Goal: Communication & Community: Answer question/provide support

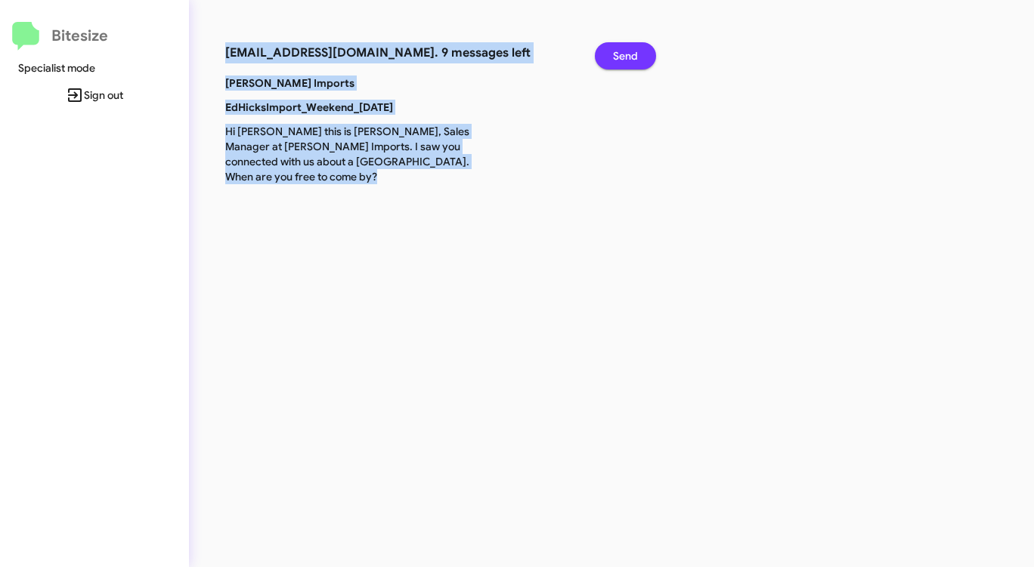
click at [612, 56] on button "Send" at bounding box center [625, 55] width 61 height 27
click at [611, 56] on button "Send" at bounding box center [625, 55] width 61 height 27
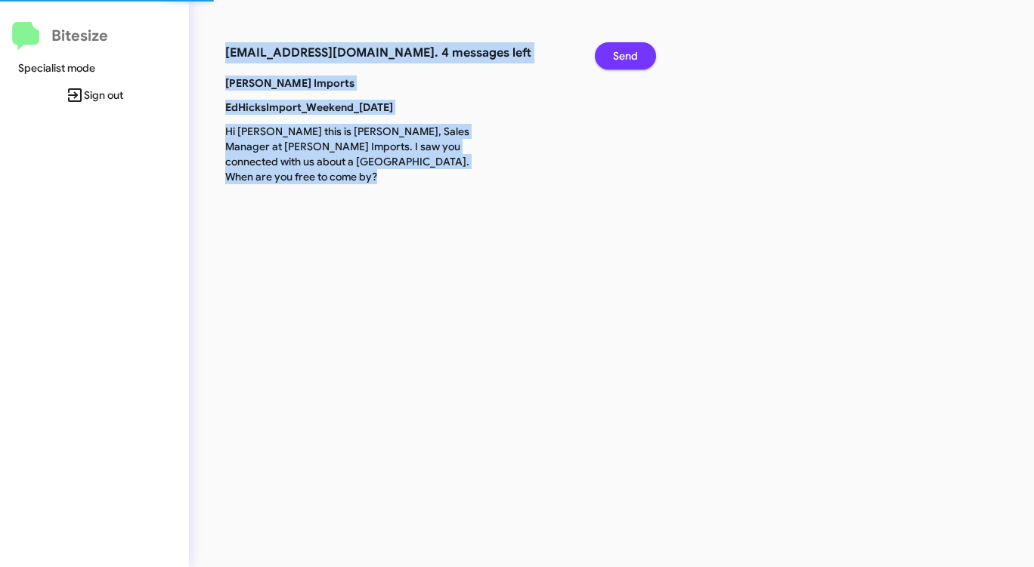
click at [611, 56] on button "Send" at bounding box center [625, 55] width 61 height 27
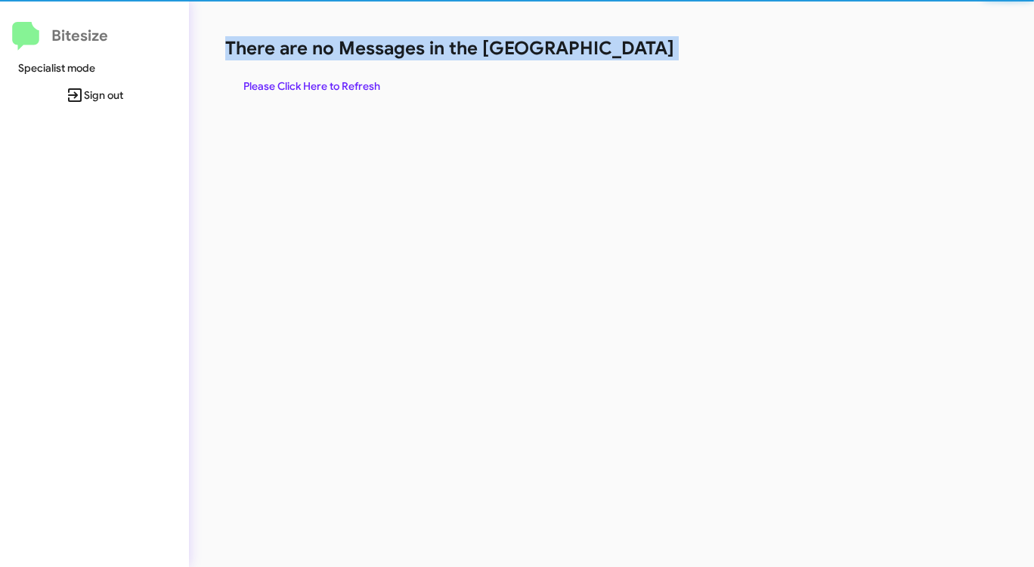
click at [611, 56] on h1 "There are no Messages in the [GEOGRAPHIC_DATA]" at bounding box center [541, 48] width 632 height 24
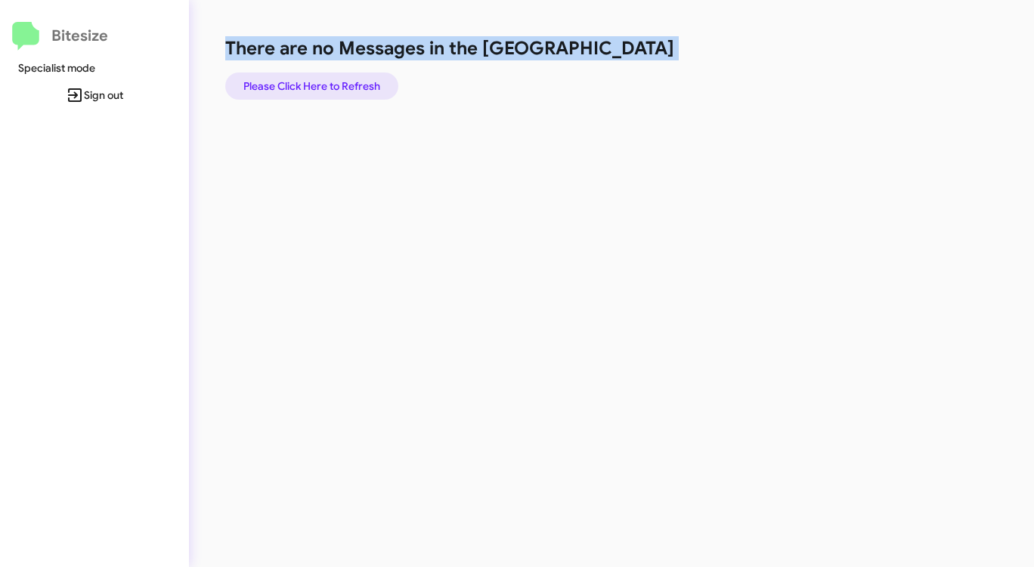
click at [334, 85] on span "Please Click Here to Refresh" at bounding box center [311, 86] width 137 height 27
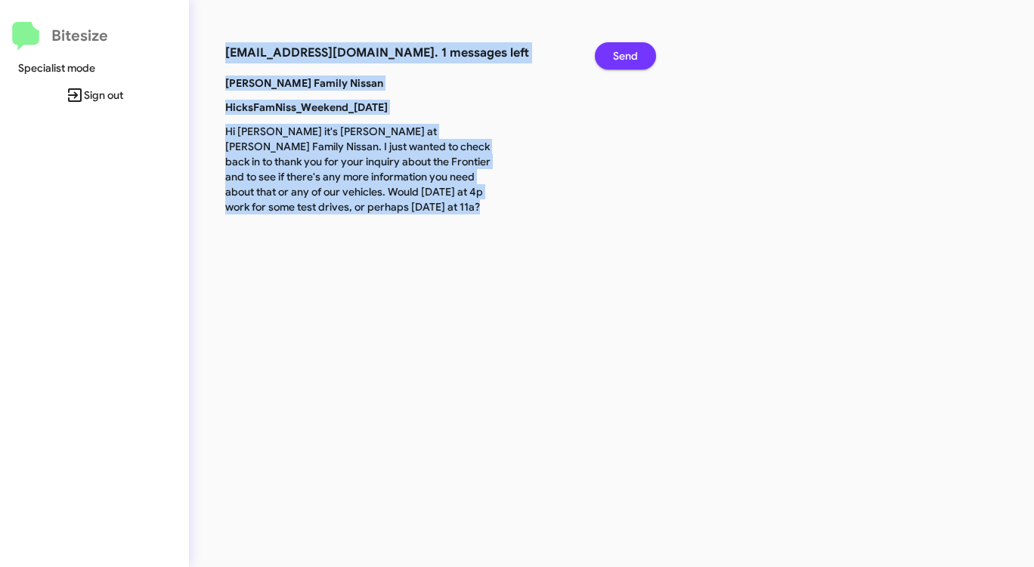
click at [627, 51] on span "Send" at bounding box center [625, 55] width 25 height 27
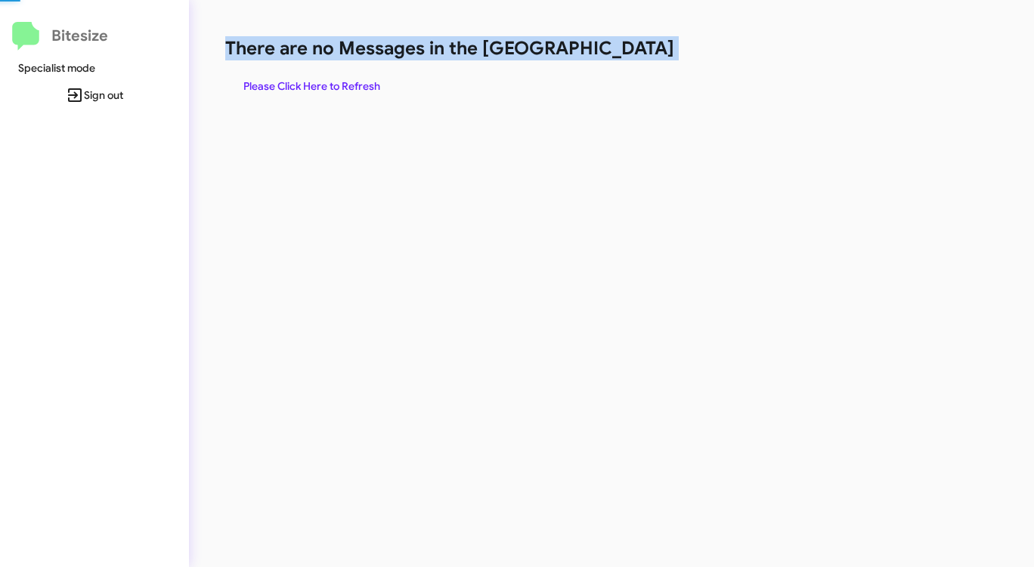
click at [627, 51] on h1 "There are no Messages in the [GEOGRAPHIC_DATA]" at bounding box center [541, 48] width 632 height 24
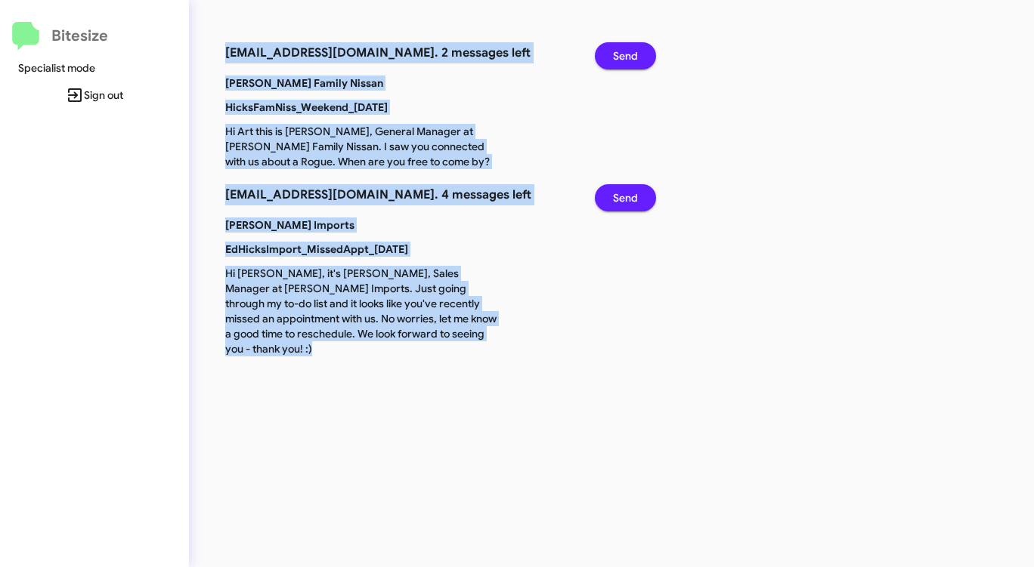
click at [626, 51] on span "Send" at bounding box center [625, 55] width 25 height 27
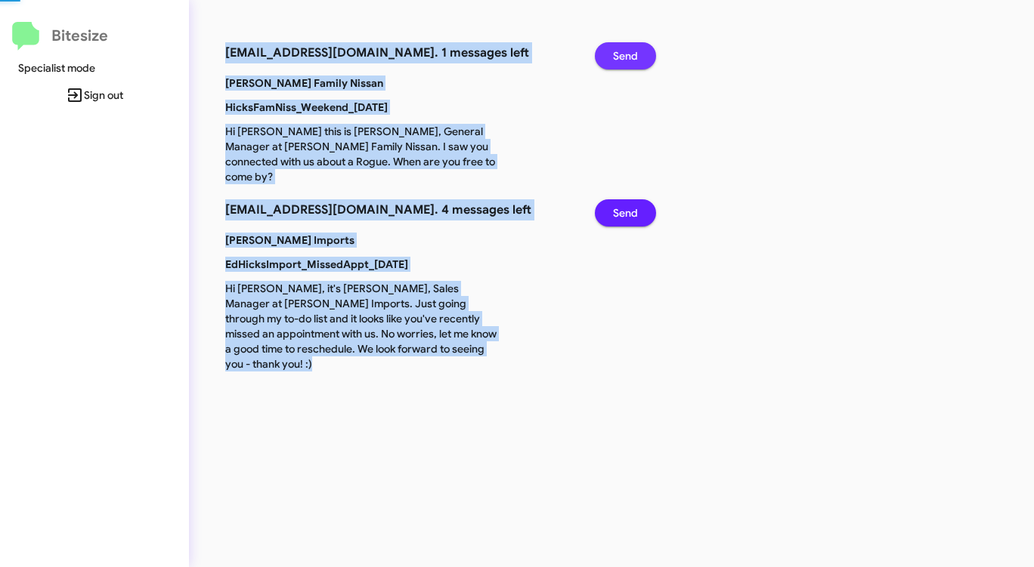
click at [626, 51] on span "Send" at bounding box center [625, 55] width 25 height 27
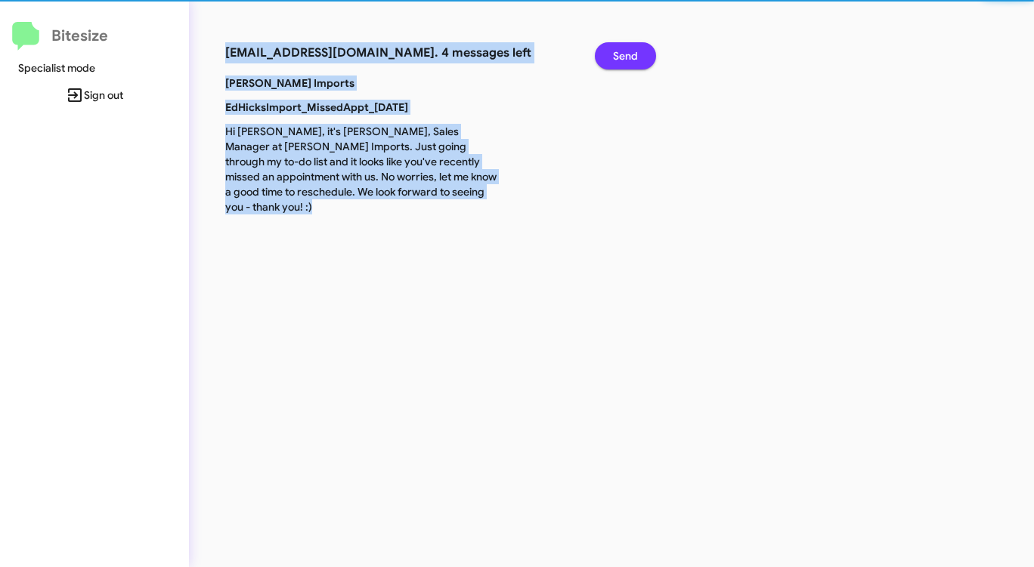
click at [626, 51] on span "Send" at bounding box center [625, 55] width 25 height 27
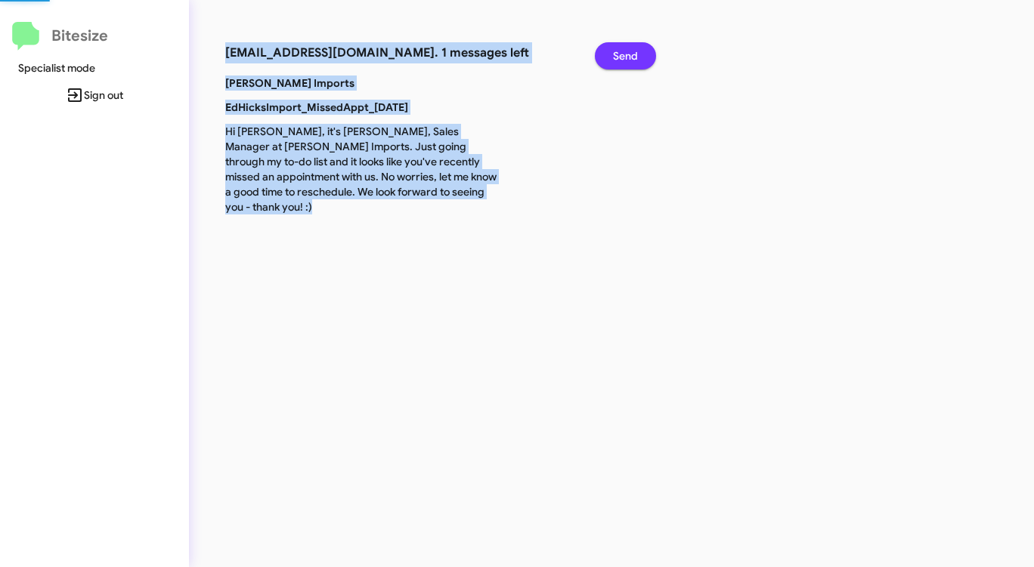
click at [626, 51] on span "Send" at bounding box center [625, 55] width 25 height 27
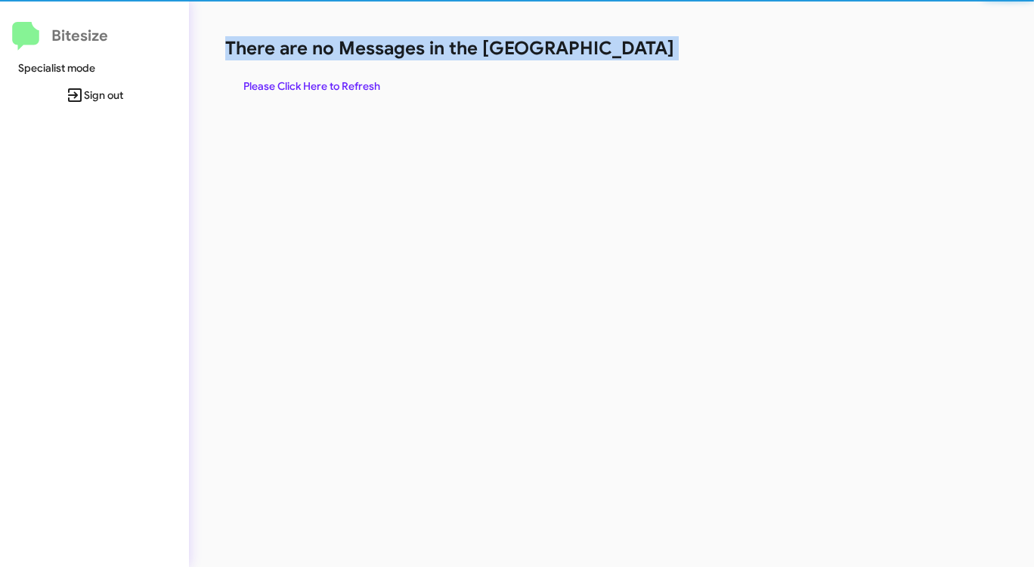
click at [626, 51] on h1 "There are no Messages in the [GEOGRAPHIC_DATA]" at bounding box center [541, 48] width 632 height 24
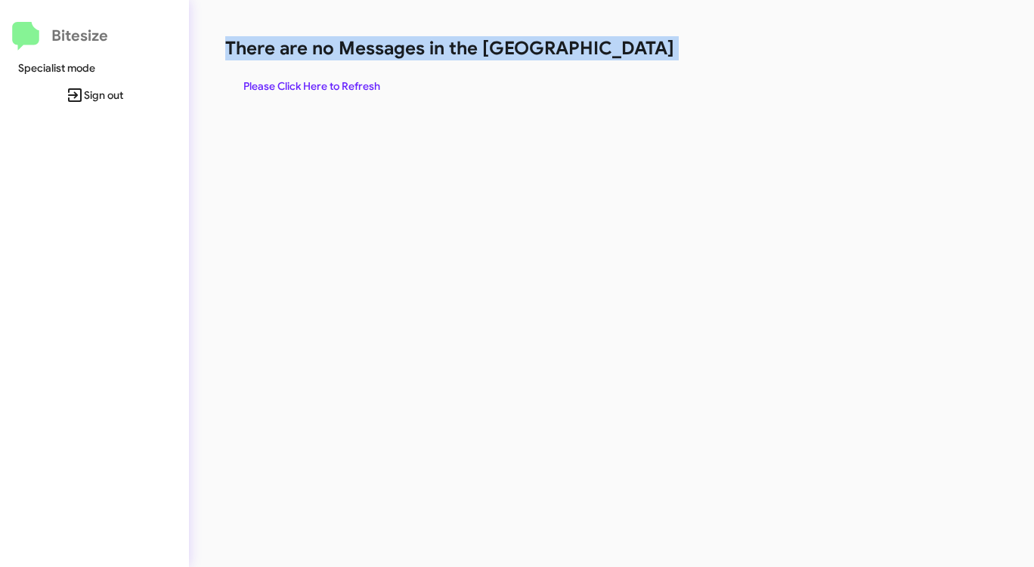
click at [626, 51] on h1 "There are no Messages in the [GEOGRAPHIC_DATA]" at bounding box center [541, 48] width 632 height 24
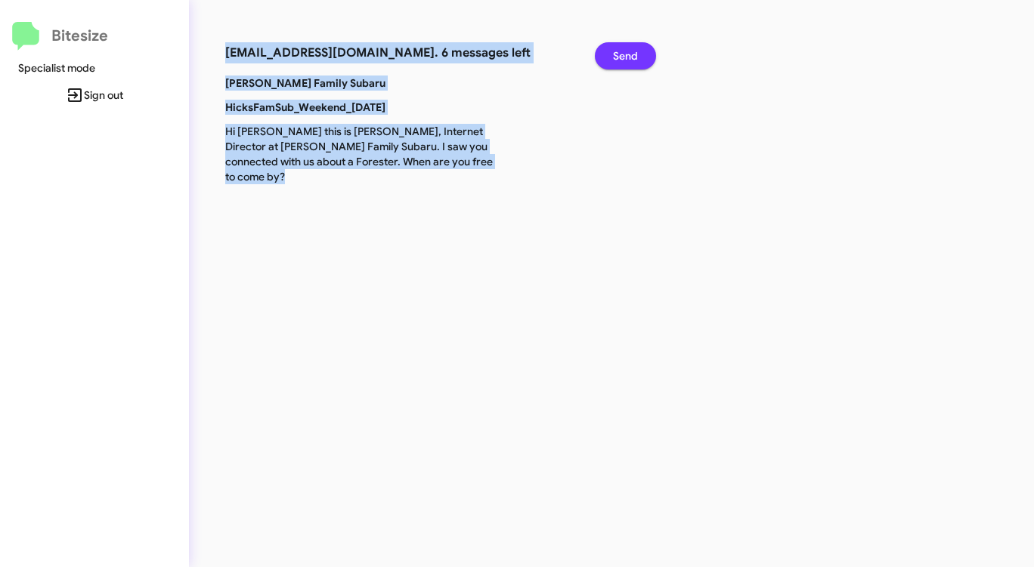
click at [626, 51] on span "Send" at bounding box center [625, 55] width 25 height 27
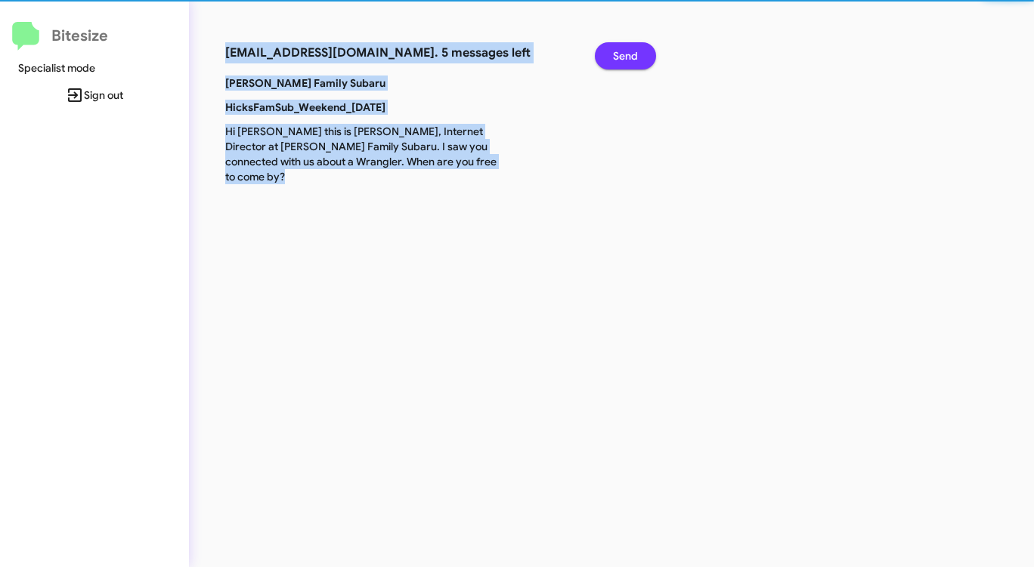
click at [626, 51] on span "Send" at bounding box center [625, 55] width 25 height 27
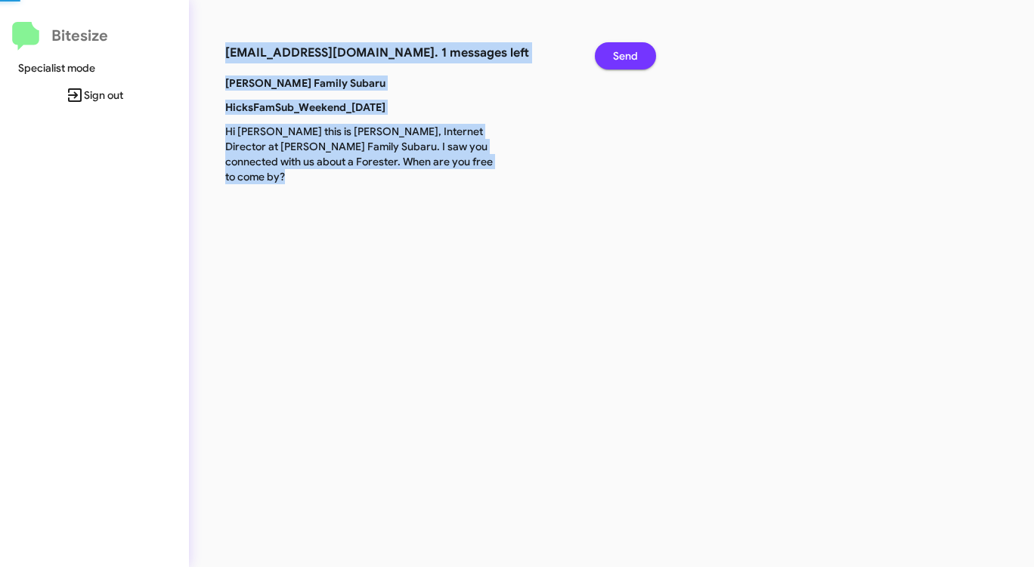
click at [626, 51] on span "Send" at bounding box center [625, 55] width 25 height 27
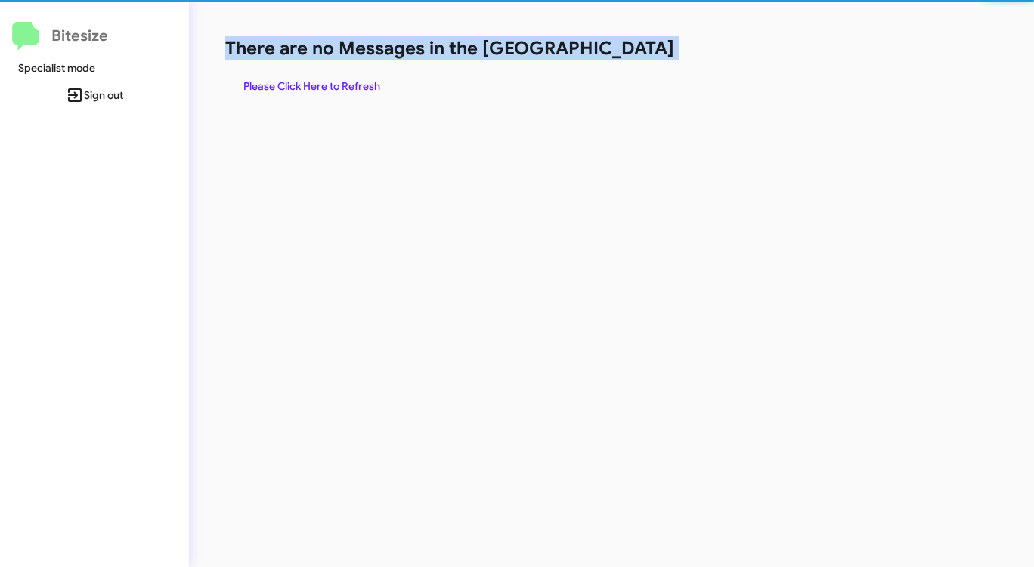
click at [626, 51] on h1 "There are no Messages in the [GEOGRAPHIC_DATA]" at bounding box center [541, 48] width 632 height 24
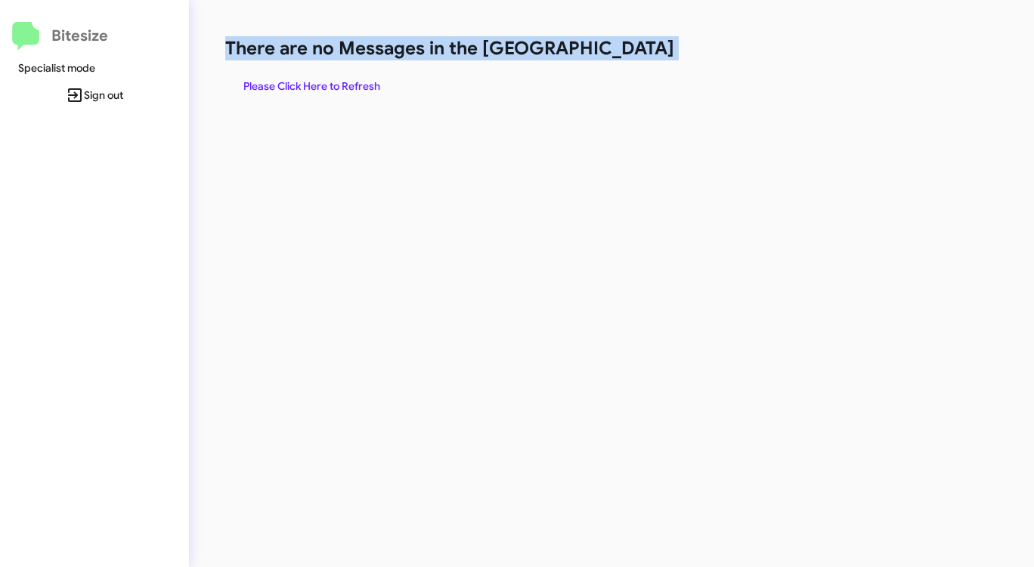
click at [301, 86] on span "Please Click Here to Refresh" at bounding box center [311, 86] width 137 height 27
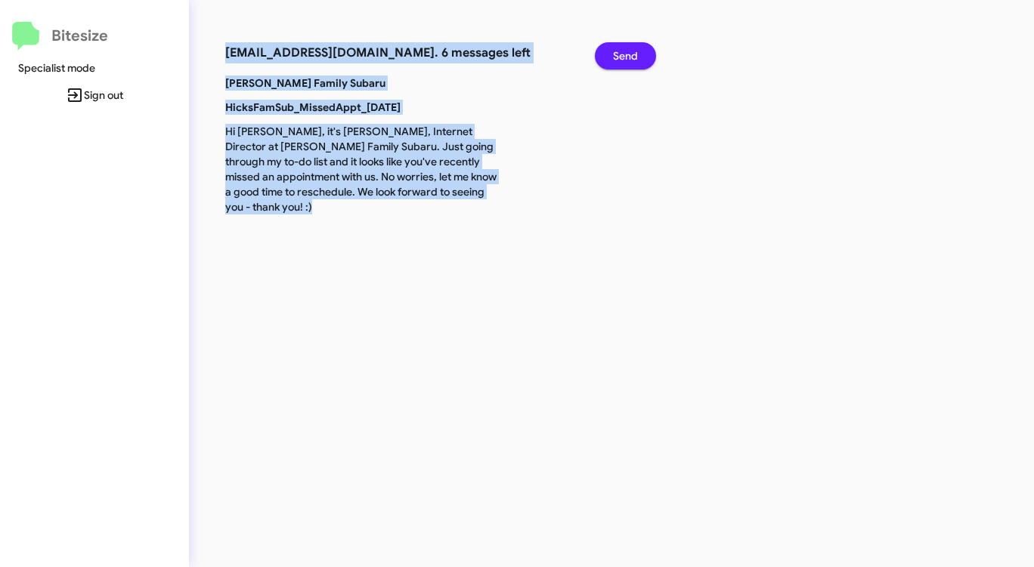
click at [636, 49] on span "Send" at bounding box center [625, 55] width 25 height 27
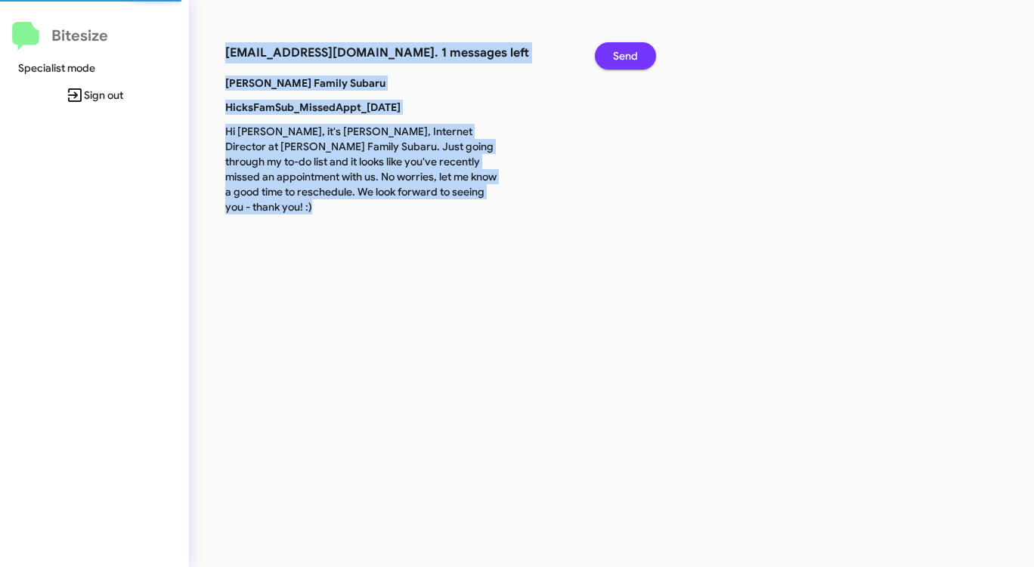
click at [636, 49] on span "Send" at bounding box center [625, 55] width 25 height 27
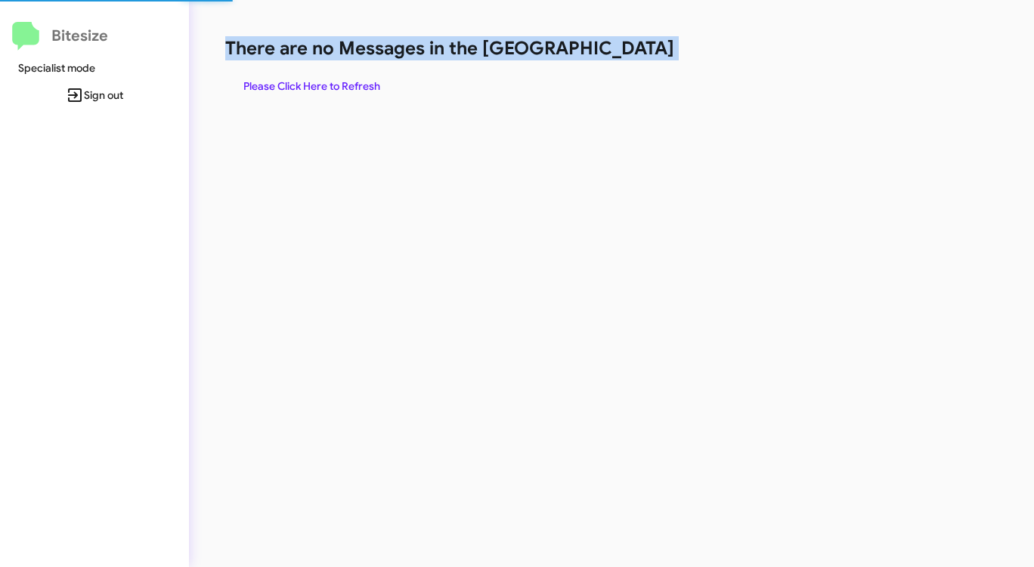
click at [636, 49] on h1 "There are no Messages in the [GEOGRAPHIC_DATA]" at bounding box center [541, 48] width 632 height 24
click at [355, 78] on span "Please Click Here to Refresh" at bounding box center [311, 86] width 137 height 27
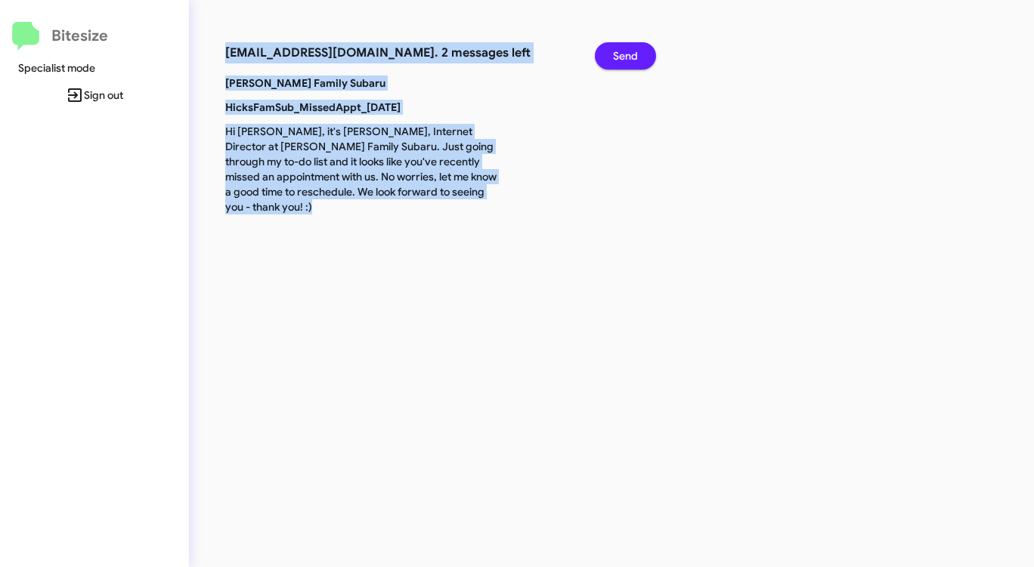
click at [649, 65] on button "Send" at bounding box center [625, 55] width 61 height 27
click at [648, 63] on button "Send" at bounding box center [625, 55] width 61 height 27
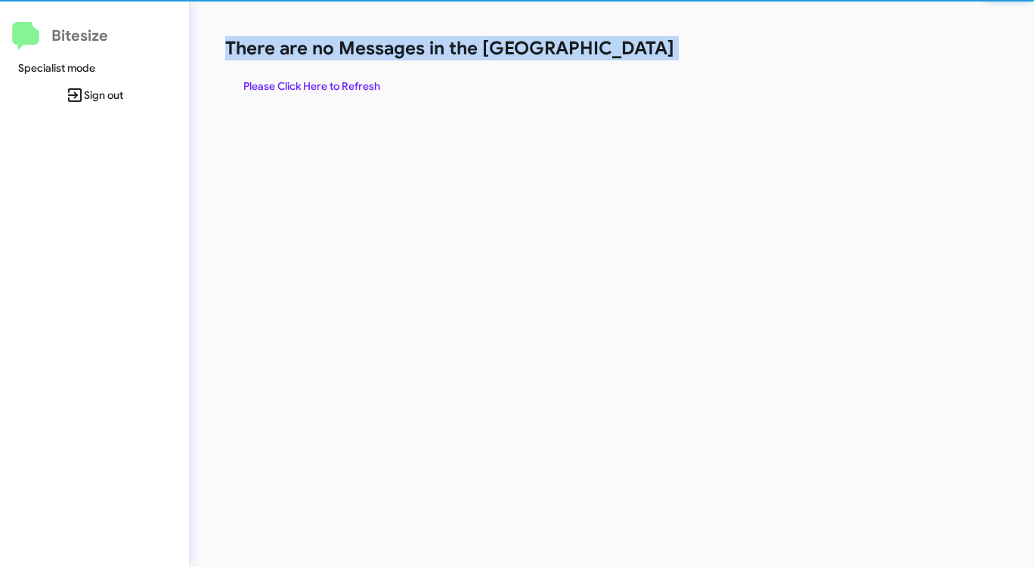
click at [648, 63] on div "There are no Messages in the Queue Please Click Here to Refresh" at bounding box center [541, 67] width 632 height 63
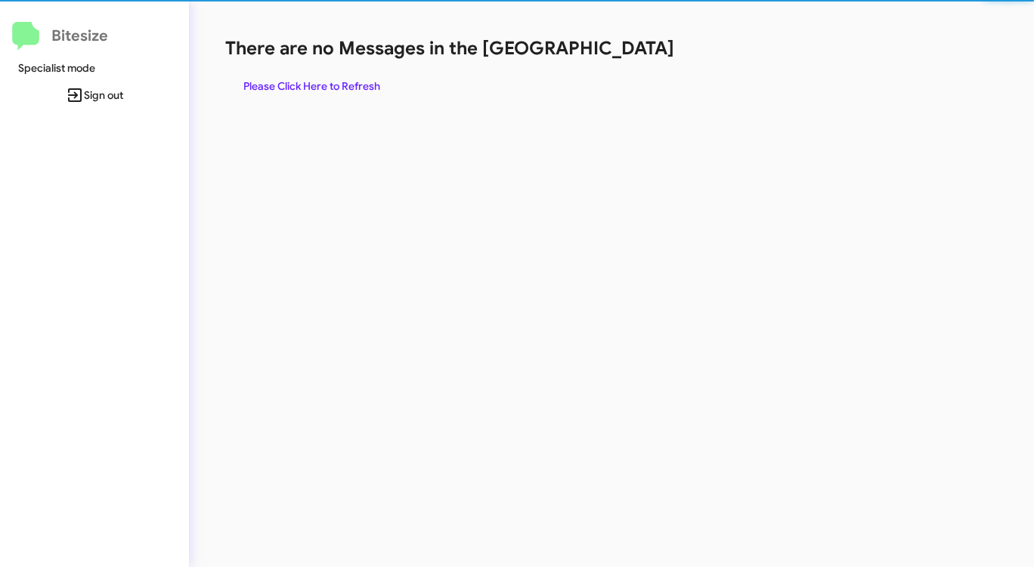
click at [648, 63] on div "There are no Messages in the Queue Please Click Here to Refresh" at bounding box center [541, 67] width 632 height 63
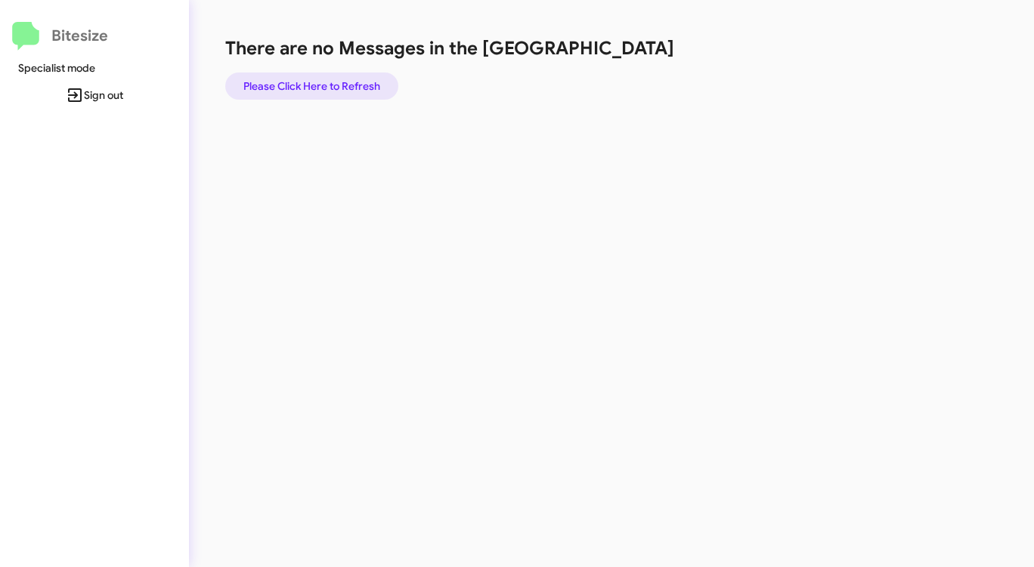
click at [334, 87] on span "Please Click Here to Refresh" at bounding box center [311, 86] width 137 height 27
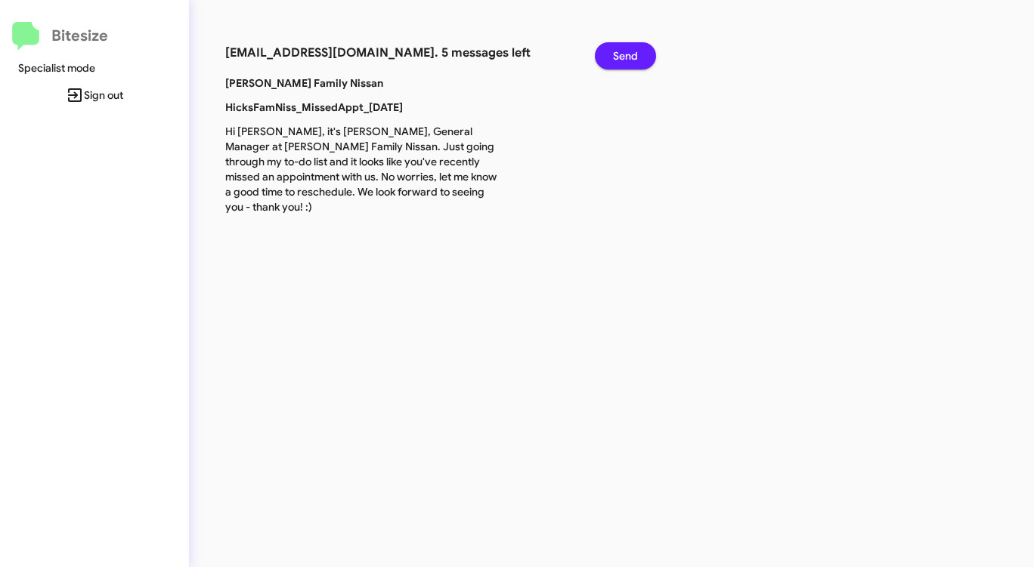
click at [634, 49] on span "Send" at bounding box center [625, 55] width 25 height 27
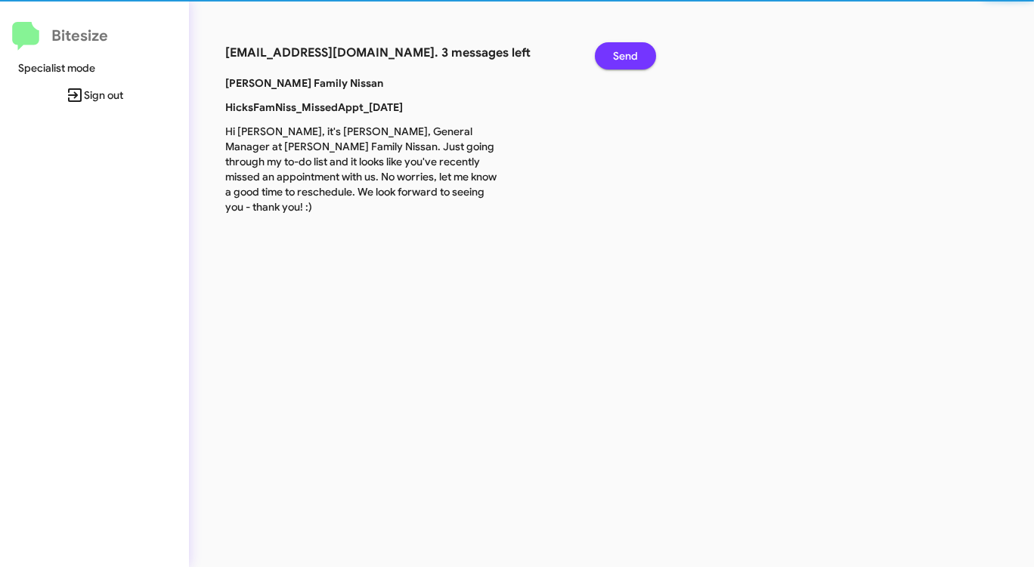
click at [634, 49] on span "Send" at bounding box center [625, 55] width 25 height 27
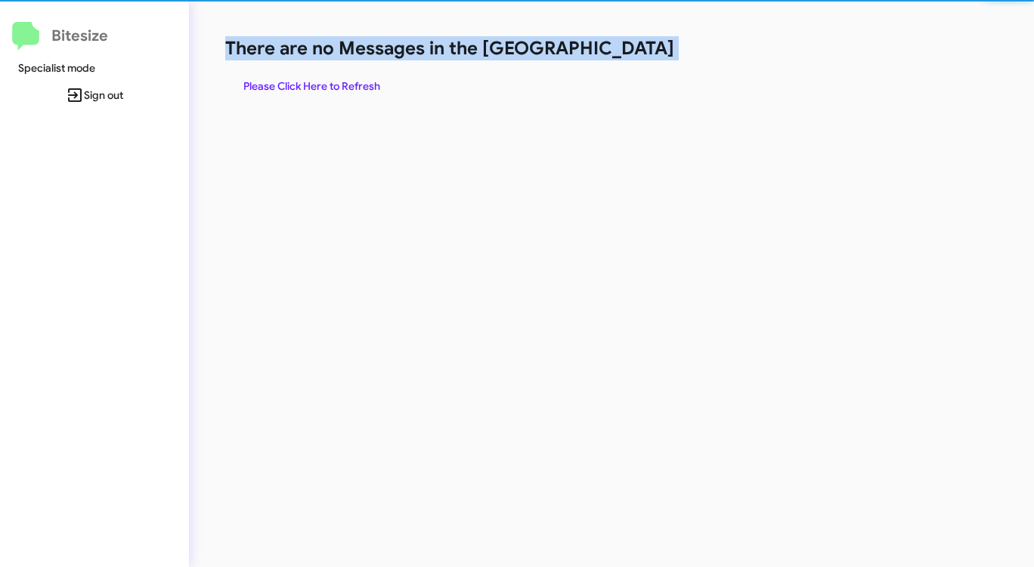
click at [634, 49] on h1 "There are no Messages in the [GEOGRAPHIC_DATA]" at bounding box center [541, 48] width 632 height 24
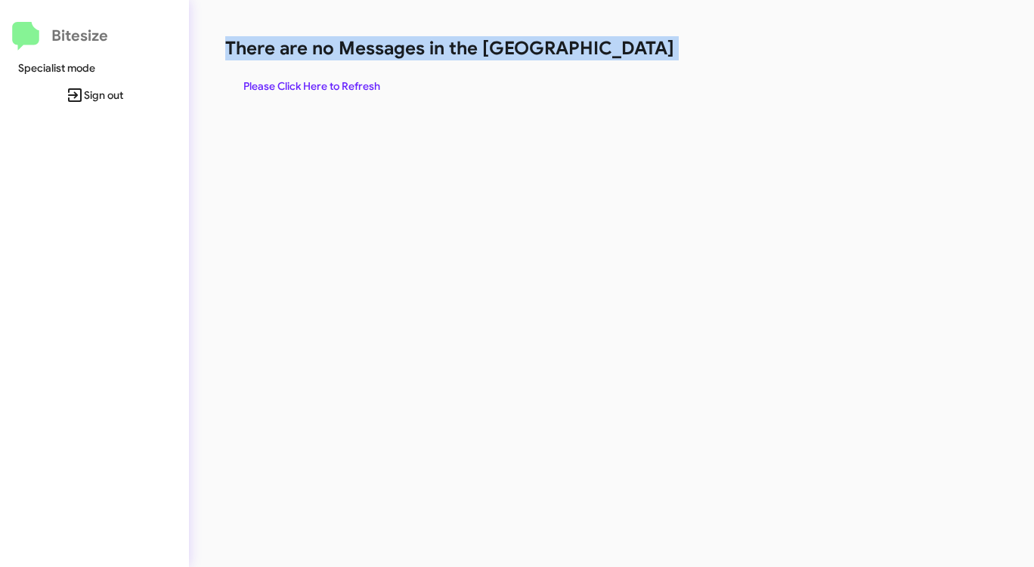
click at [333, 82] on span "Please Click Here to Refresh" at bounding box center [311, 86] width 137 height 27
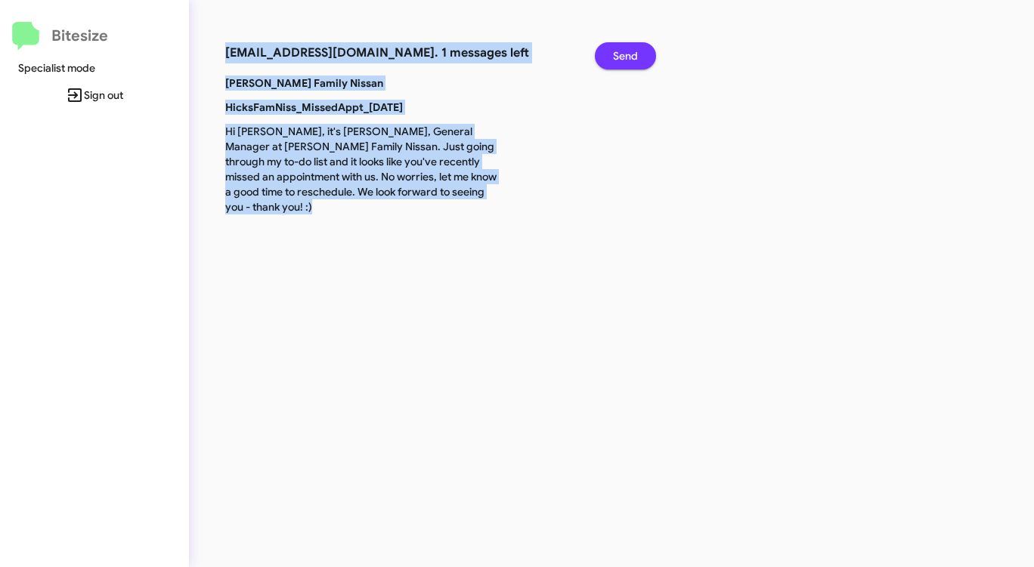
click at [619, 55] on span "Send" at bounding box center [625, 55] width 25 height 27
